Goal: Task Accomplishment & Management: Use online tool/utility

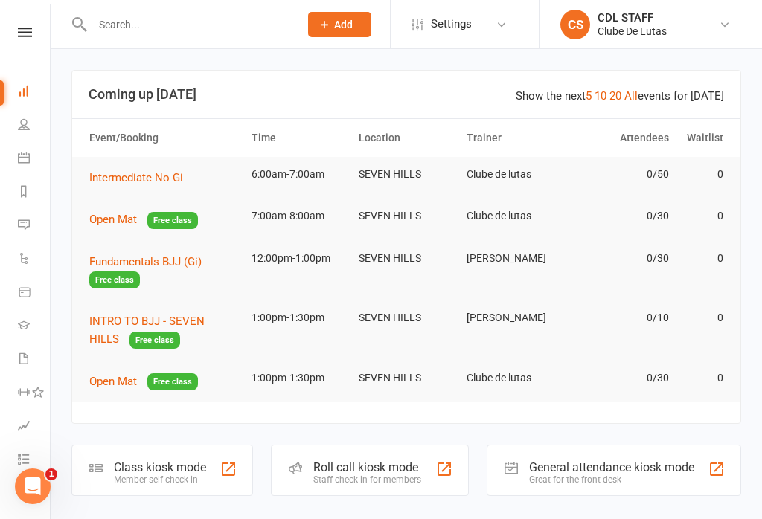
scroll to position [21, 0]
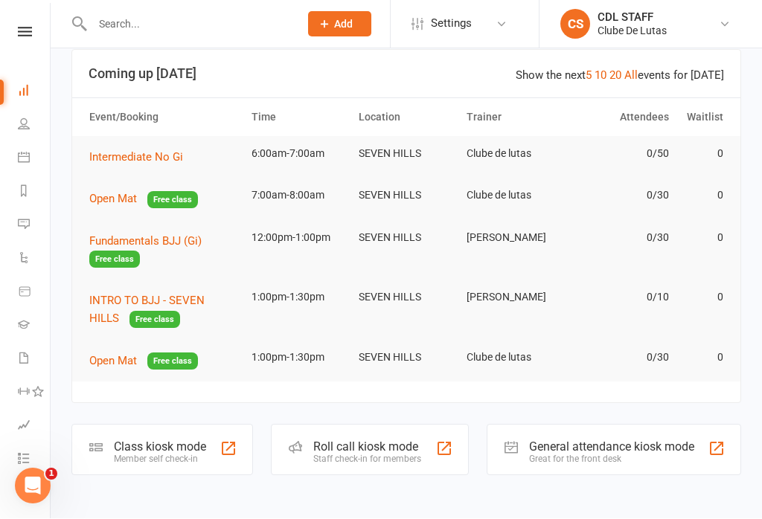
click at [637, 69] on link "All" at bounding box center [630, 75] width 13 height 13
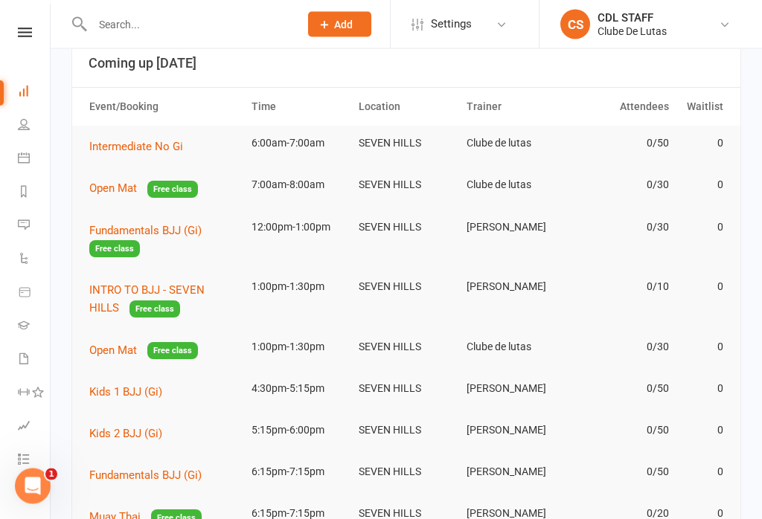
scroll to position [0, 0]
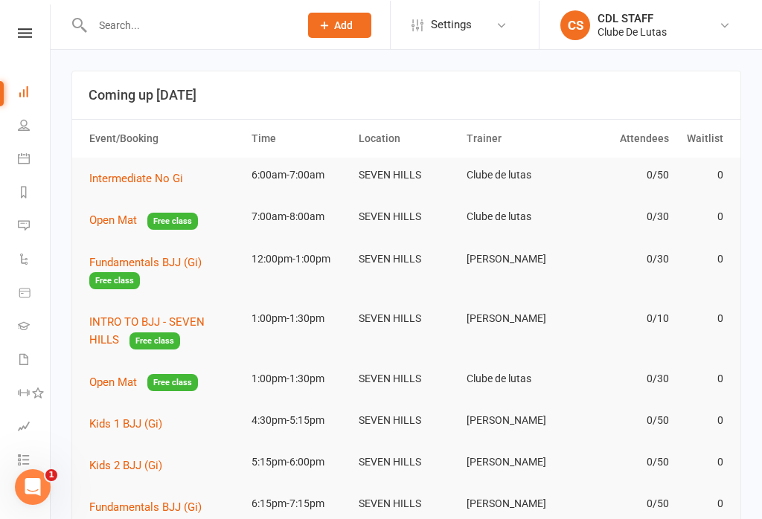
click at [103, 164] on td "Intermediate No Gi" at bounding box center [164, 178] width 162 height 42
click at [100, 165] on td "Intermediate No Gi" at bounding box center [164, 178] width 162 height 42
click at [129, 173] on span "Intermediate No Gi" at bounding box center [136, 177] width 94 height 13
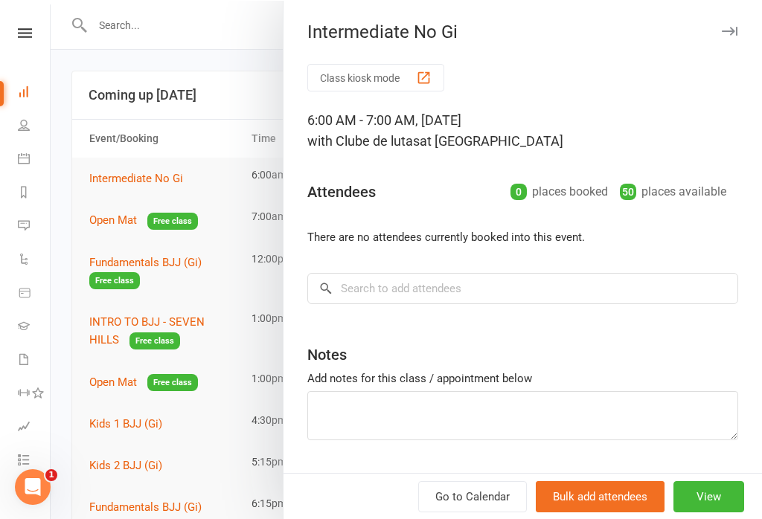
click at [396, 71] on button "Class kiosk mode" at bounding box center [375, 77] width 137 height 28
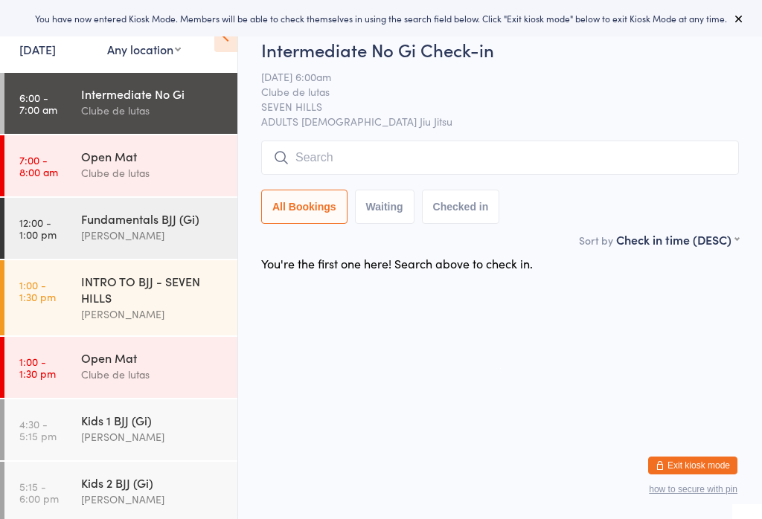
click at [713, 159] on input "search" at bounding box center [500, 158] width 478 height 34
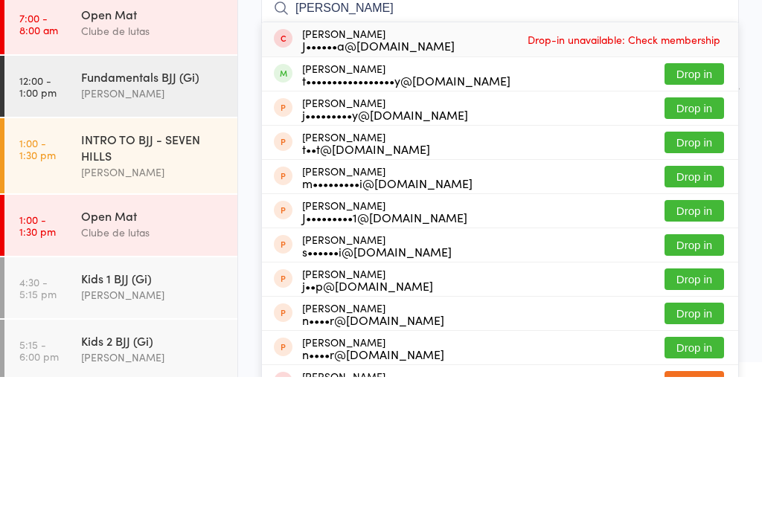
type input "[PERSON_NAME]"
click at [700, 205] on button "Drop in" at bounding box center [694, 216] width 60 height 22
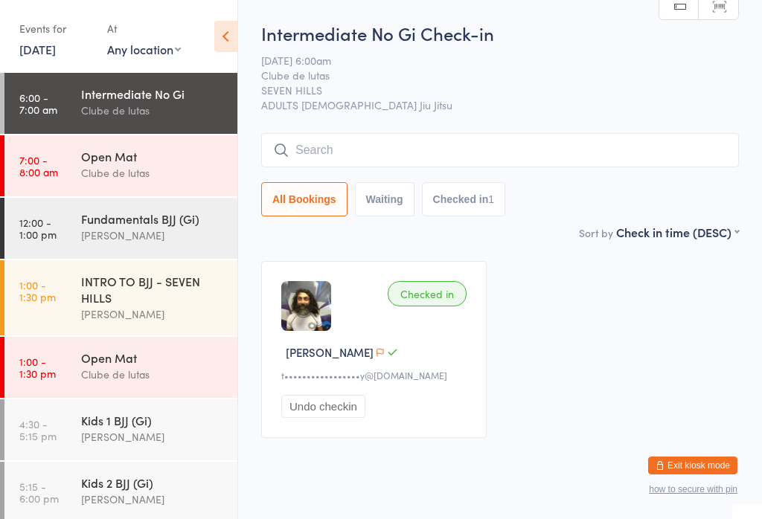
click at [324, 152] on input "search" at bounding box center [500, 150] width 478 height 34
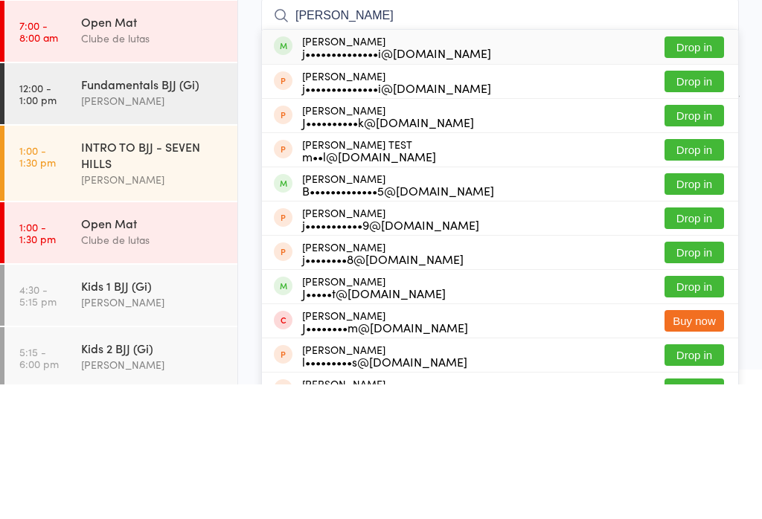
type input "[PERSON_NAME]"
click at [697, 205] on button "Drop in" at bounding box center [694, 216] width 60 height 22
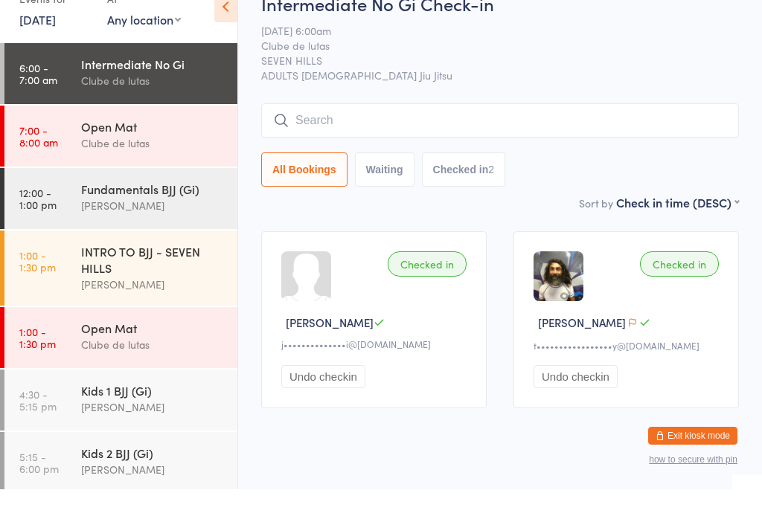
scroll to position [30, 0]
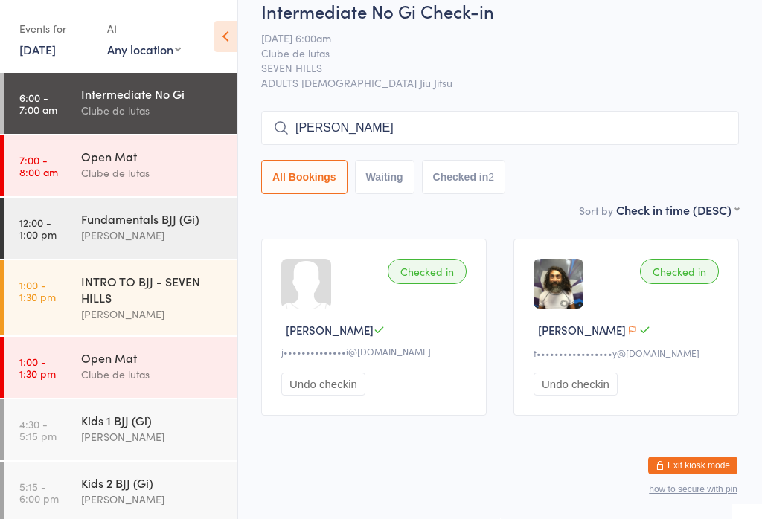
click at [627, 160] on div "All Bookings Waiting Checked in 2" at bounding box center [500, 177] width 478 height 34
click at [222, 26] on icon at bounding box center [225, 36] width 23 height 31
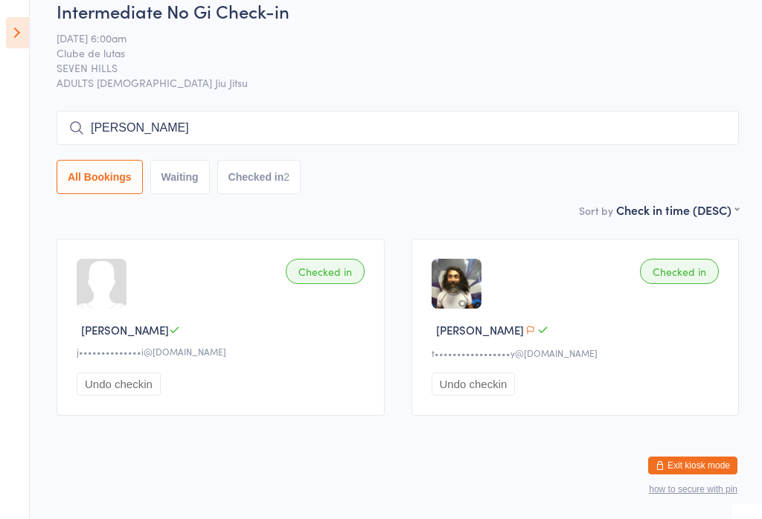
click at [154, 124] on input "[PERSON_NAME]" at bounding box center [398, 128] width 682 height 34
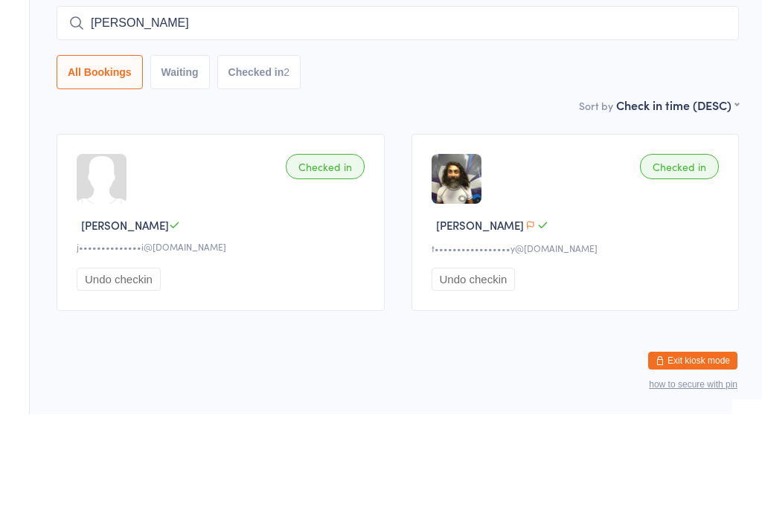
scroll to position [0, 0]
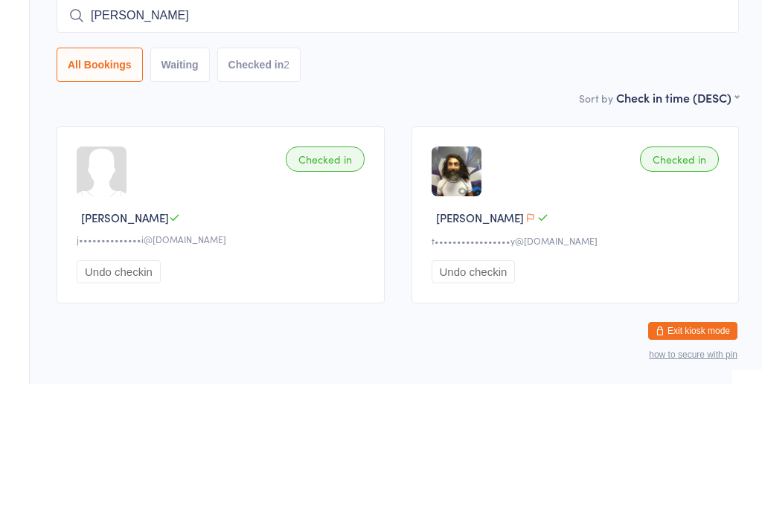
click at [455, 146] on input "[PERSON_NAME]" at bounding box center [398, 150] width 682 height 34
type input "S"
type input "[PERSON_NAME]"
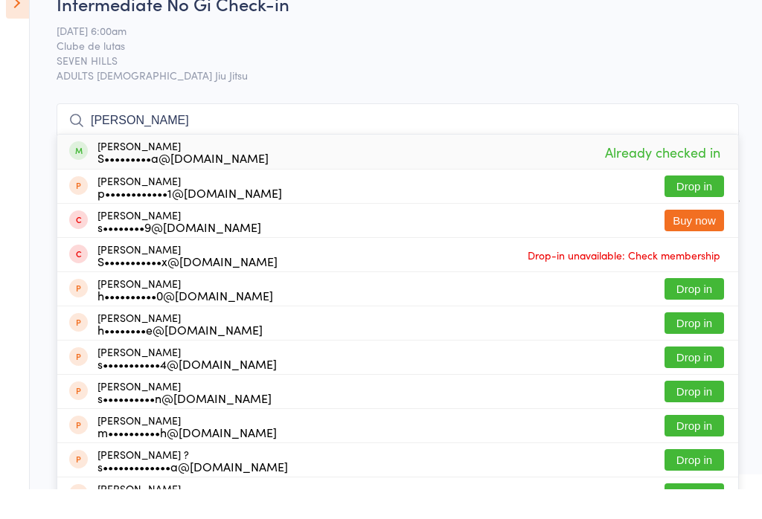
type input "[PERSON_NAME]"
click at [585, 164] on div "[PERSON_NAME] S•••••••••a@[DOMAIN_NAME] Already checked in" at bounding box center [397, 181] width 681 height 34
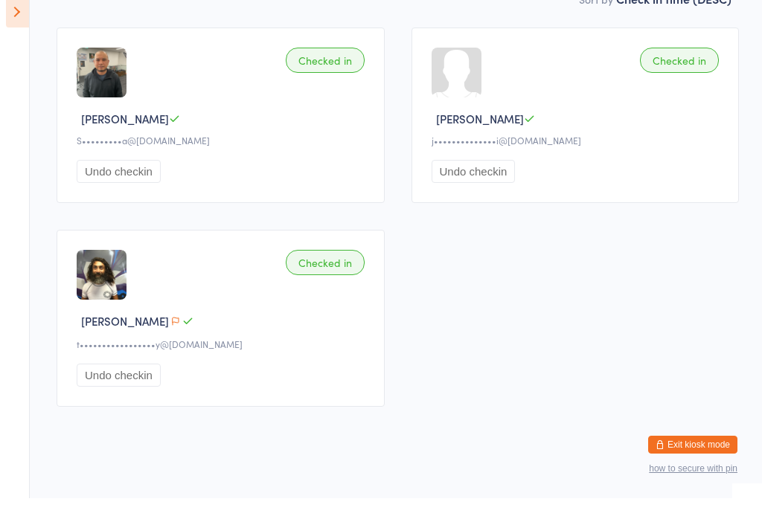
scroll to position [32, 0]
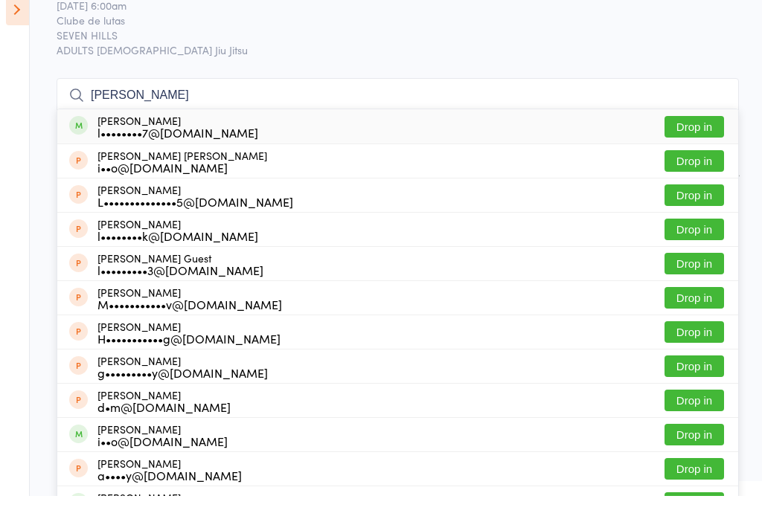
type input "[PERSON_NAME]"
click at [699, 139] on button "Drop in" at bounding box center [694, 150] width 60 height 22
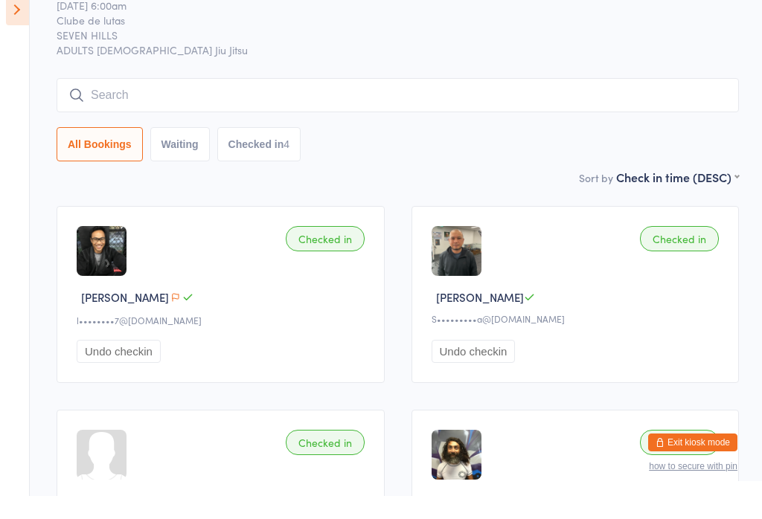
scroll to position [55, 0]
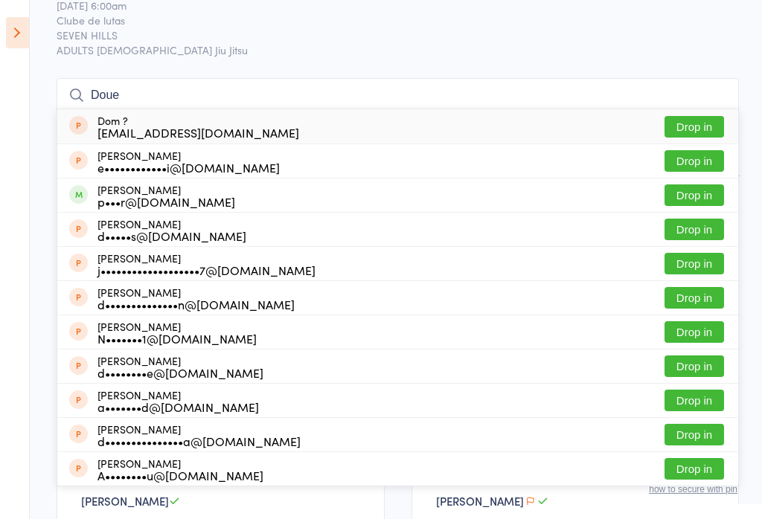
type input "Doue"
click at [698, 188] on button "Drop in" at bounding box center [694, 195] width 60 height 22
